Goal: Task Accomplishment & Management: Use online tool/utility

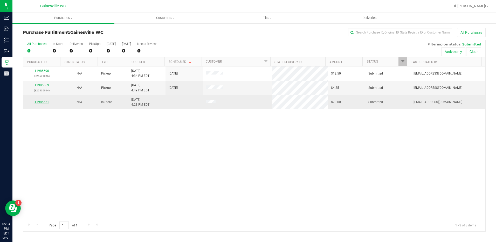
click at [37, 101] on link "11985551" at bounding box center [41, 102] width 15 height 4
click at [40, 101] on link "11985551" at bounding box center [41, 102] width 15 height 4
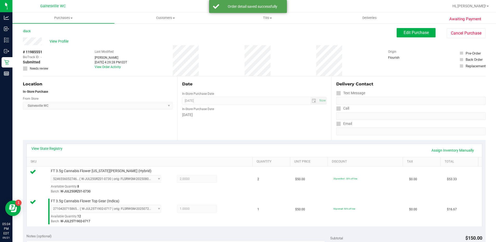
scroll to position [207, 0]
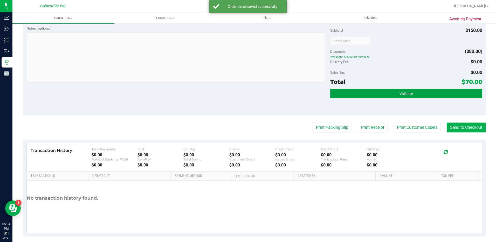
click at [395, 92] on button "Validate" at bounding box center [406, 93] width 152 height 9
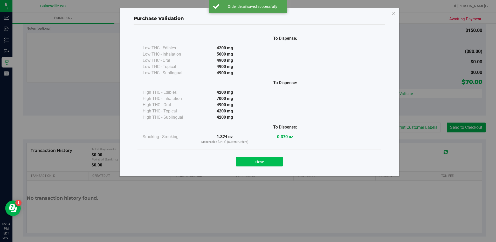
click at [275, 161] on button "Close" at bounding box center [259, 161] width 47 height 9
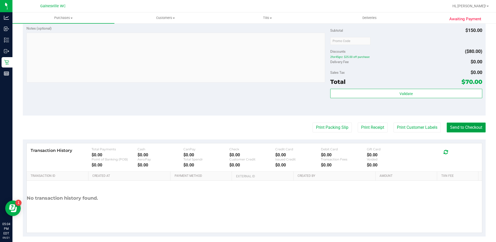
click at [478, 131] on button "Send to Checkout" at bounding box center [465, 127] width 39 height 10
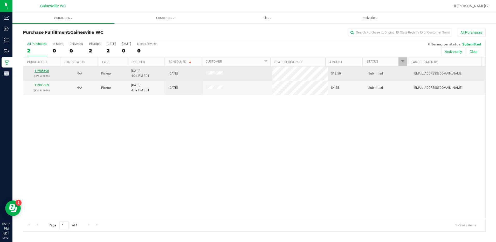
click at [40, 70] on link "11985590" at bounding box center [41, 71] width 15 height 4
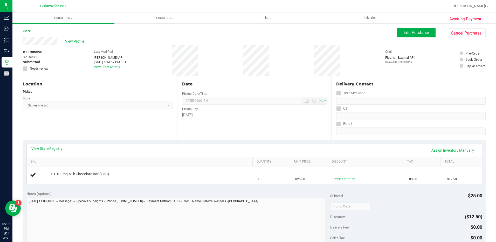
scroll to position [26, 0]
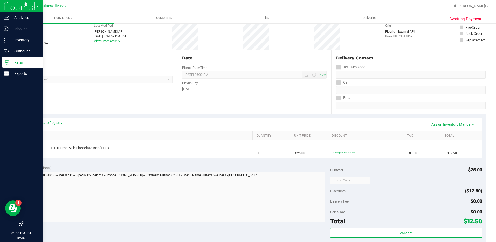
click at [9, 63] on p "Retail" at bounding box center [24, 62] width 31 height 6
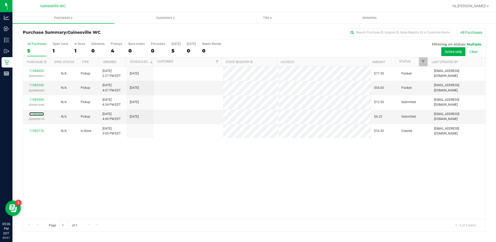
click at [40, 113] on link "11985669" at bounding box center [36, 114] width 15 height 4
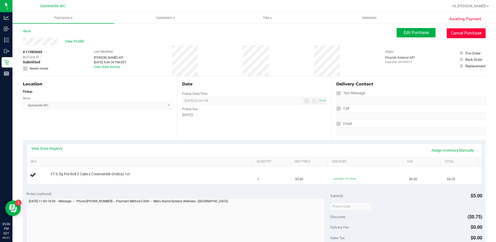
click at [476, 33] on button "Cancel Purchase" at bounding box center [465, 33] width 39 height 10
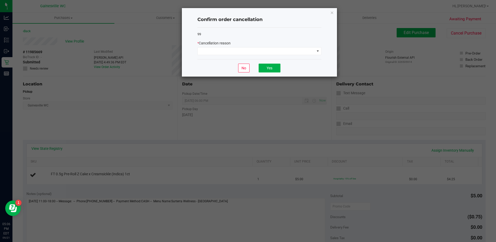
click at [297, 55] on div "99 * Cancellation reason" at bounding box center [259, 43] width 124 height 32
click at [262, 57] on div "99 * Cancellation reason" at bounding box center [259, 43] width 124 height 32
click at [259, 52] on span at bounding box center [256, 50] width 117 height 7
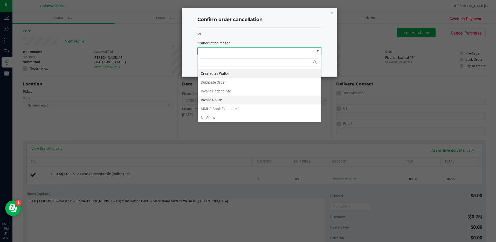
scroll to position [8, 124]
click at [233, 81] on li "Duplicate Order" at bounding box center [259, 82] width 123 height 9
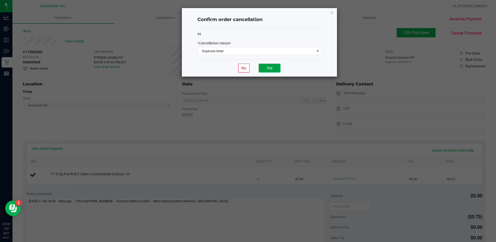
click at [267, 69] on button "Yes" at bounding box center [269, 68] width 22 height 9
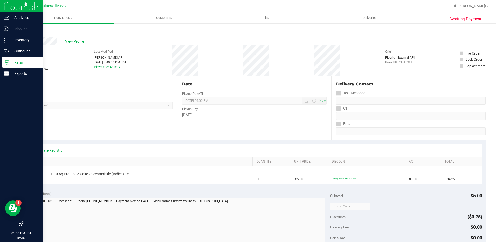
click at [12, 64] on p "Retail" at bounding box center [24, 62] width 31 height 6
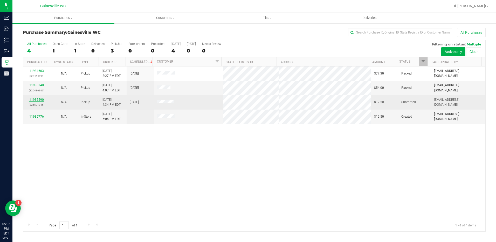
click at [38, 99] on link "11985590" at bounding box center [36, 100] width 15 height 4
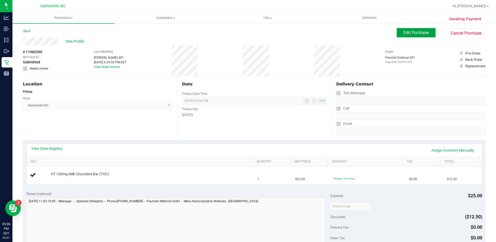
click at [422, 35] on button "Edit Purchase" at bounding box center [415, 32] width 39 height 9
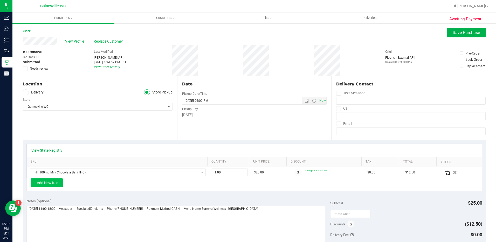
click at [58, 182] on button "+ Add New Item" at bounding box center [47, 182] width 32 height 9
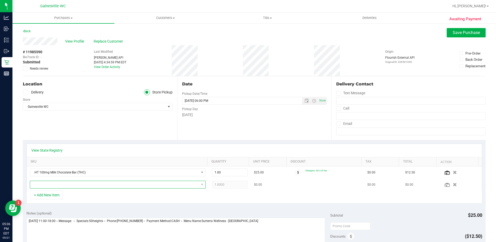
click at [67, 184] on span "NO DATA FOUND" at bounding box center [114, 184] width 169 height 7
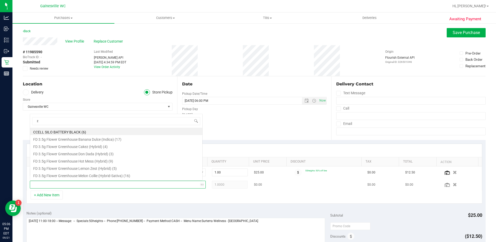
scroll to position [8, 171]
type input "zkr"
click at [131, 141] on li "FT 0.5g Pre-Roll Z Cake x Creamsickle (Indica) 1ct (8)" at bounding box center [116, 139] width 172 height 7
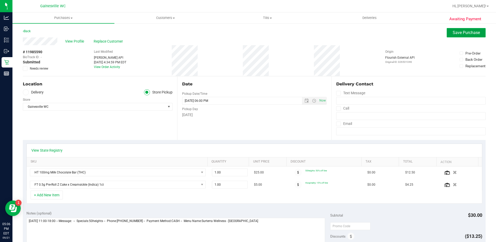
click at [467, 35] on button "Save Purchase" at bounding box center [465, 32] width 39 height 9
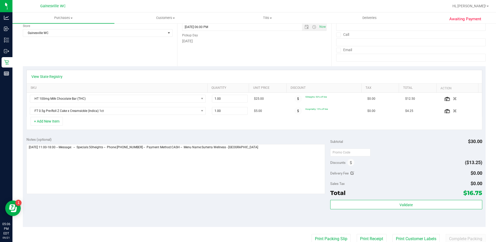
scroll to position [104, 0]
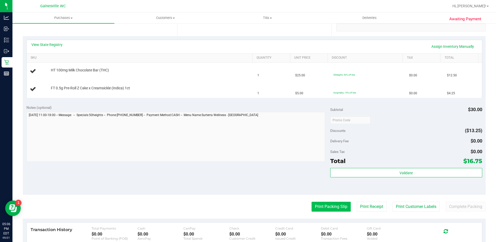
click at [321, 209] on button "Print Packing Slip" at bounding box center [330, 206] width 39 height 10
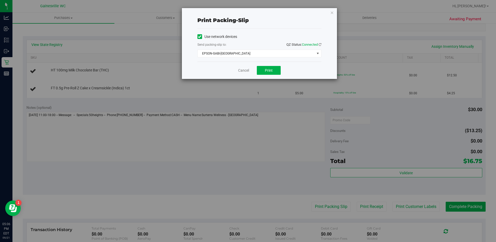
click at [274, 75] on div "Cancel Print" at bounding box center [259, 69] width 124 height 17
click at [274, 74] on button "Print" at bounding box center [269, 70] width 24 height 9
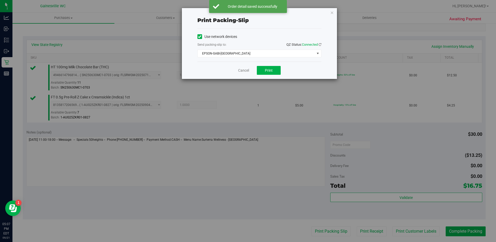
click at [247, 74] on div "Cancel Print" at bounding box center [259, 69] width 124 height 17
click at [247, 72] on link "Cancel" at bounding box center [243, 70] width 11 height 5
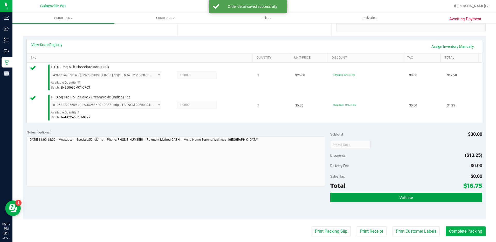
click at [419, 193] on button "Validate" at bounding box center [406, 196] width 152 height 9
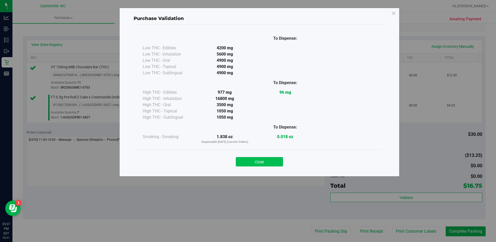
click at [251, 163] on button "Close" at bounding box center [259, 161] width 47 height 9
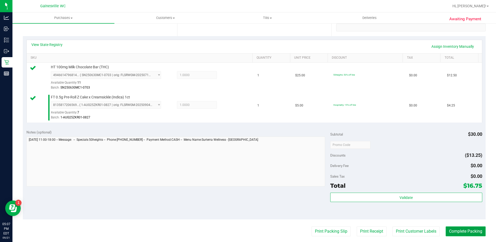
click at [464, 232] on button "Complete Packing" at bounding box center [465, 231] width 40 height 10
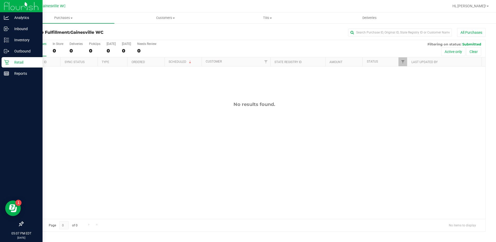
click at [12, 64] on p "Retail" at bounding box center [24, 62] width 31 height 6
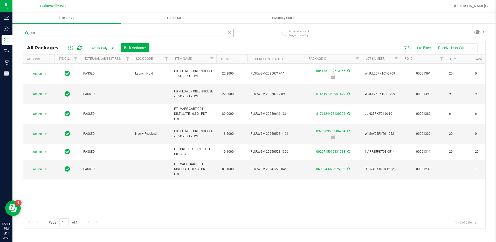
drag, startPoint x: 0, startPoint y: 0, endPoint x: 154, endPoint y: 34, distance: 157.9
click at [154, 34] on input "pkt" at bounding box center [128, 33] width 211 height 8
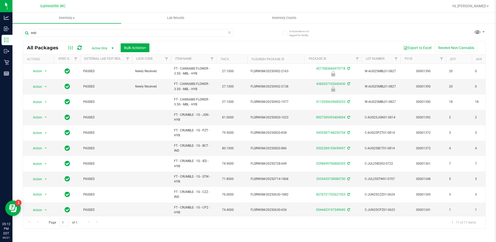
type input "mbl"
click at [230, 32] on icon at bounding box center [230, 32] width 4 height 6
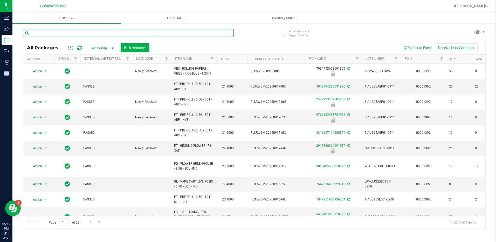
click at [109, 31] on input "text" at bounding box center [128, 33] width 211 height 8
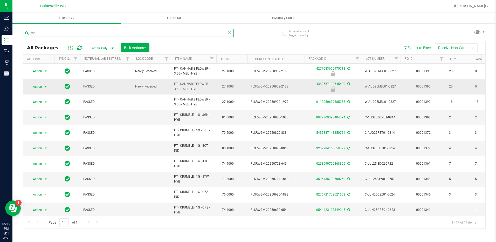
type input "mbl"
click at [44, 85] on span "select" at bounding box center [46, 87] width 4 height 4
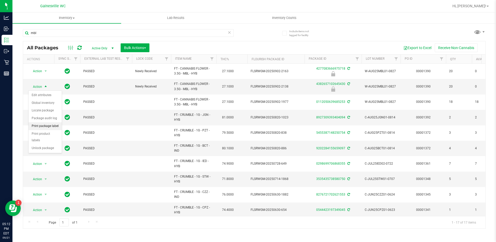
click at [53, 127] on li "Print package label" at bounding box center [45, 126] width 33 height 8
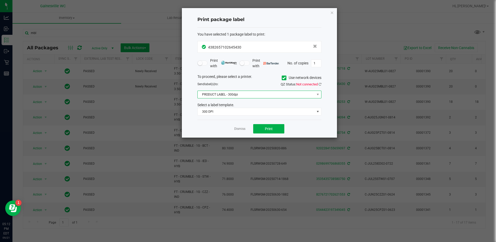
click at [237, 94] on span "PRODUCT LABEL - 300dpi" at bounding box center [256, 94] width 117 height 7
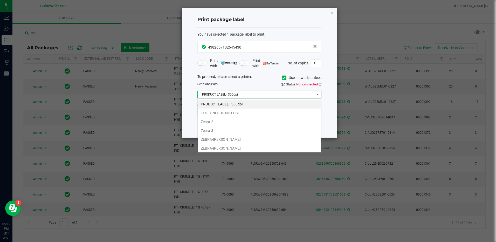
scroll to position [8, 124]
click at [238, 125] on li "Zebra-2" at bounding box center [259, 121] width 123 height 9
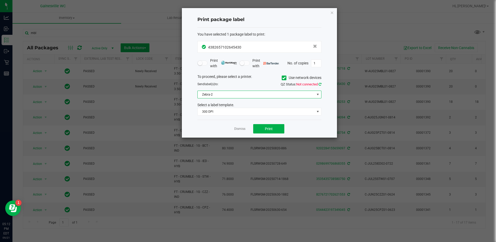
click at [319, 86] on icon at bounding box center [319, 83] width 3 height 3
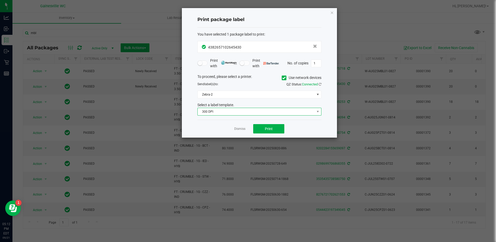
click at [305, 111] on span "300 DPI" at bounding box center [256, 111] width 117 height 7
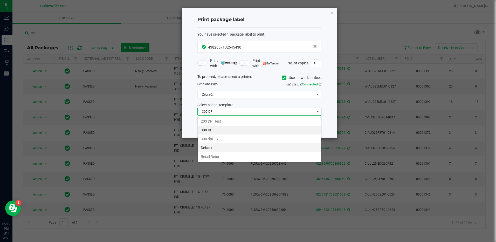
click at [243, 146] on li "Default" at bounding box center [259, 147] width 123 height 9
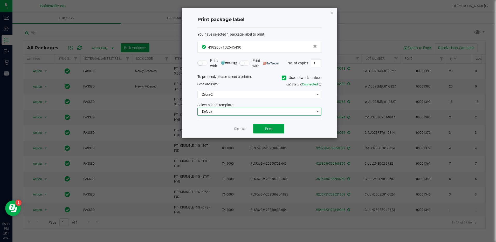
click at [271, 129] on span "Print" at bounding box center [269, 129] width 8 height 4
click at [245, 128] on link "Dismiss" at bounding box center [239, 129] width 11 height 4
